Goal: Find specific page/section: Find specific page/section

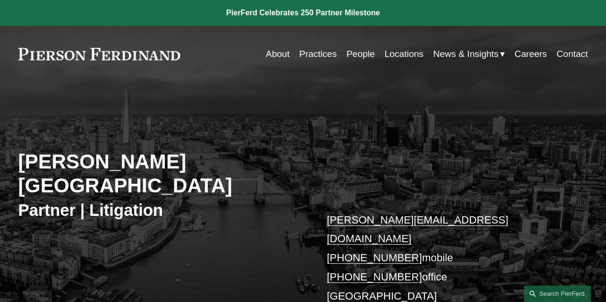
click at [92, 53] on link at bounding box center [99, 54] width 162 height 12
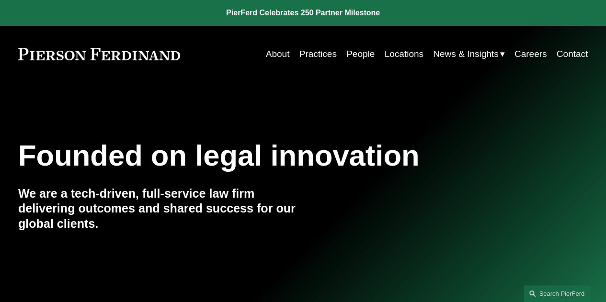
click at [349, 49] on link "People" at bounding box center [360, 54] width 28 height 18
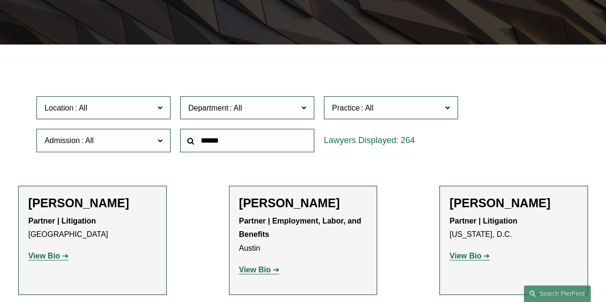
scroll to position [202, 0]
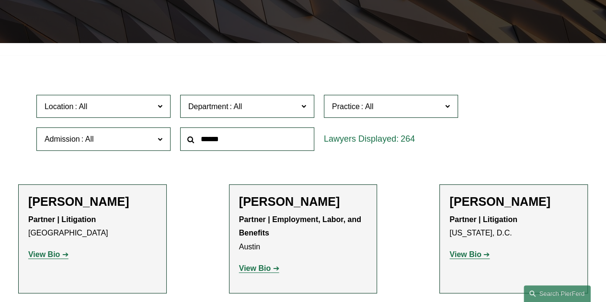
click at [469, 258] on strong "View Bio" at bounding box center [465, 254] width 32 height 8
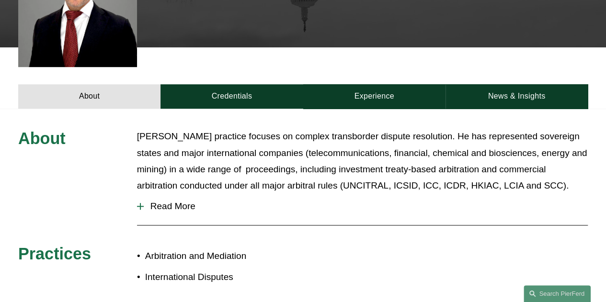
scroll to position [296, 0]
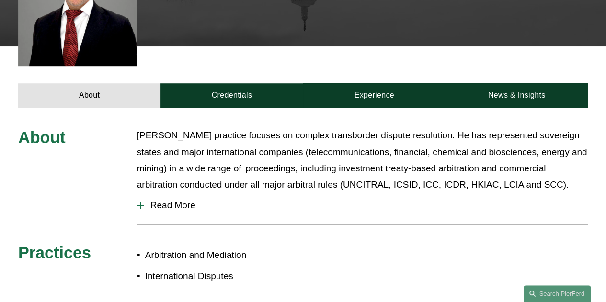
click at [182, 208] on span "Read More" at bounding box center [366, 205] width 444 height 11
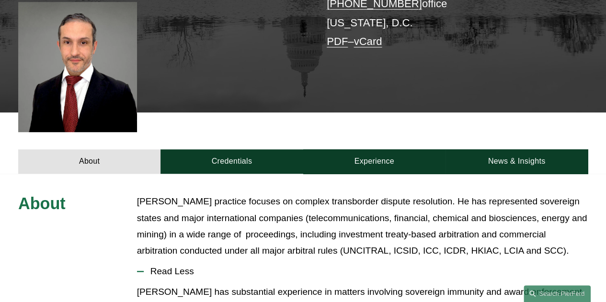
scroll to position [227, 0]
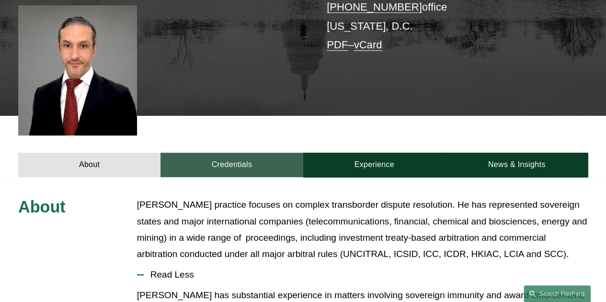
click at [222, 167] on link "Credentials" at bounding box center [231, 165] width 142 height 24
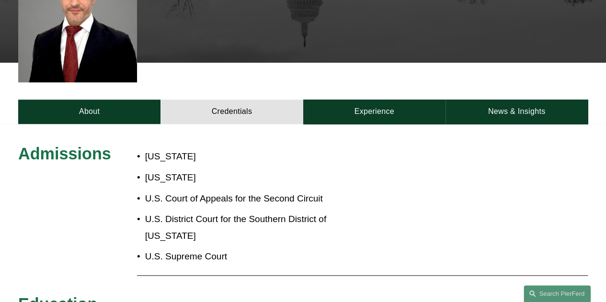
scroll to position [279, 0]
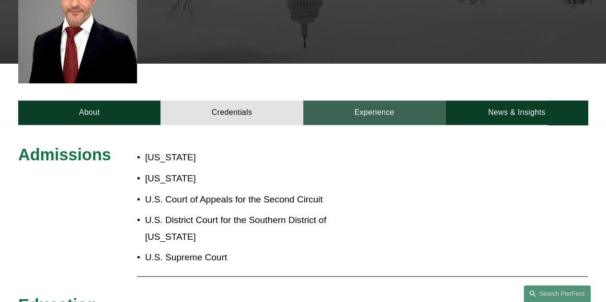
click at [411, 115] on link "Experience" at bounding box center [374, 113] width 142 height 24
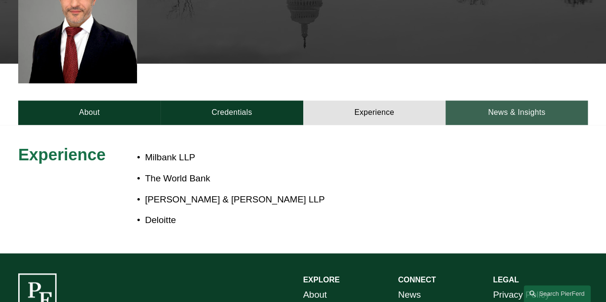
click at [540, 113] on link "News & Insights" at bounding box center [516, 113] width 142 height 24
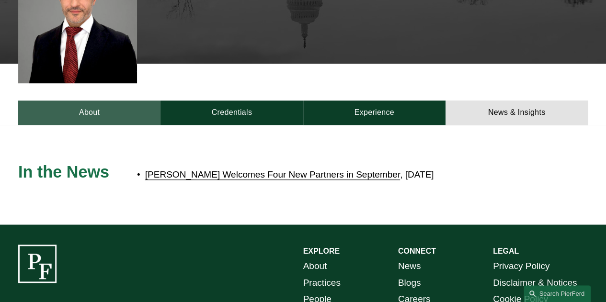
click at [117, 114] on link "About" at bounding box center [89, 113] width 142 height 24
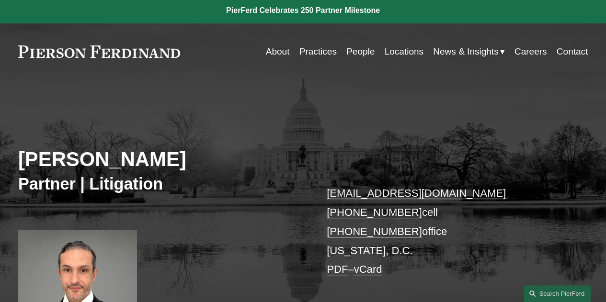
scroll to position [0, 0]
